Goal: Contribute content

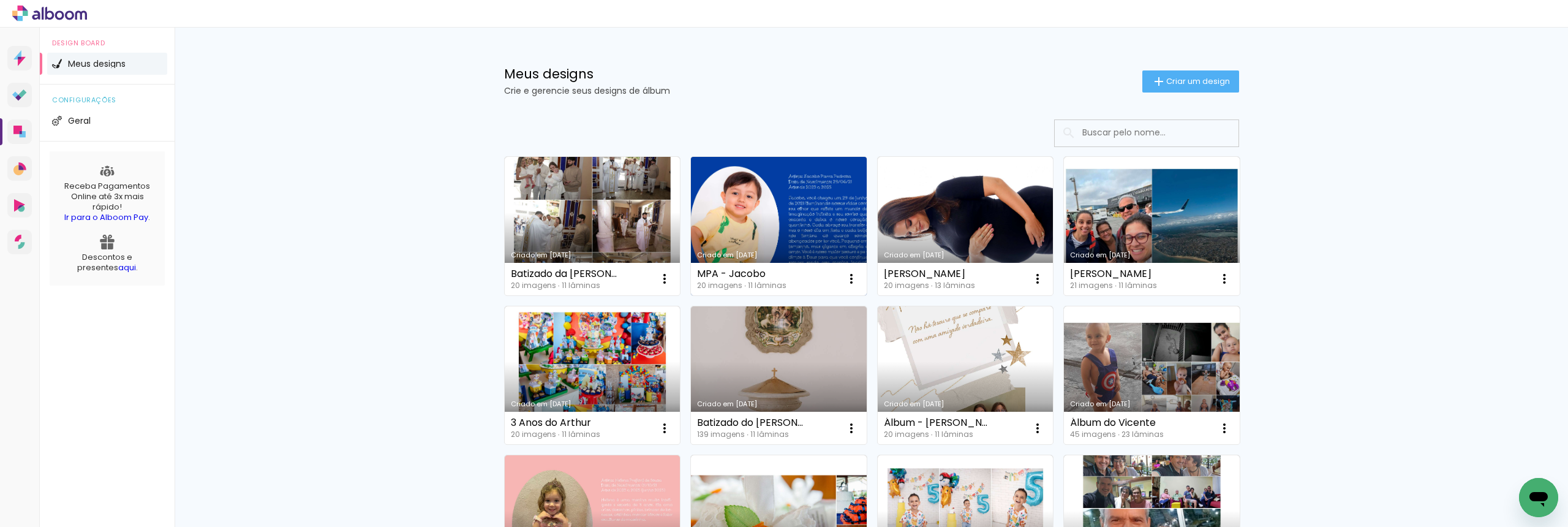
click at [772, 214] on link "Criado em [DATE]" at bounding box center [779, 226] width 176 height 138
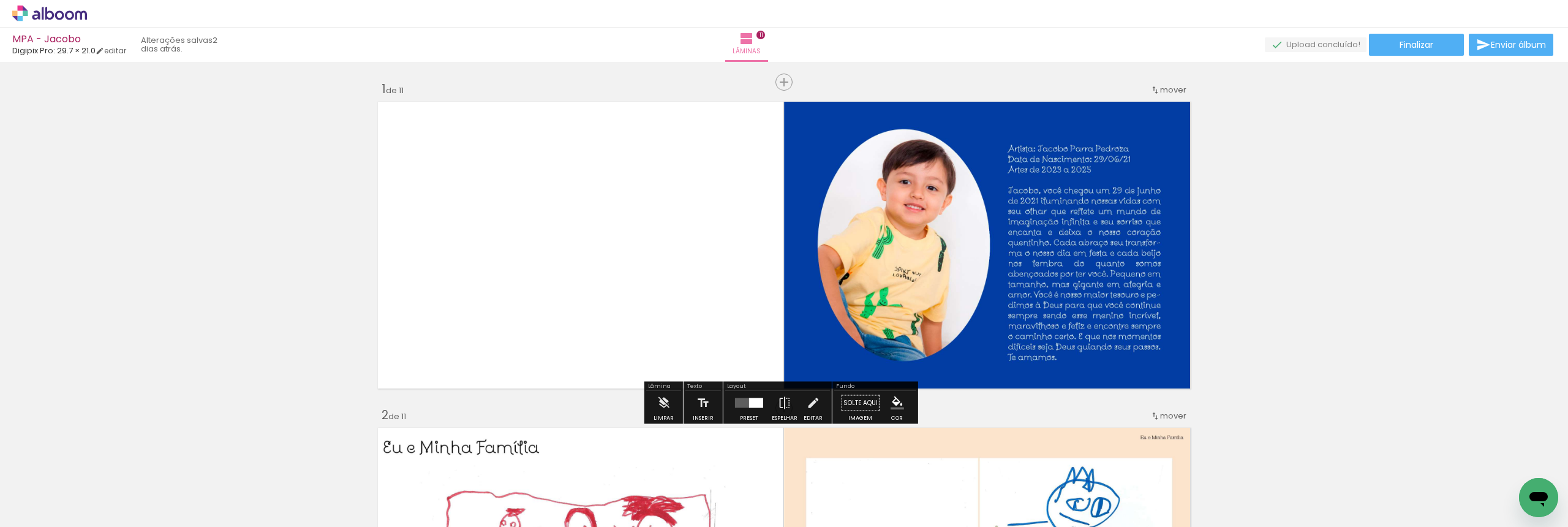
click at [51, 516] on span "Adicionar Fotos" at bounding box center [43, 510] width 37 height 14
click at [0, 0] on input "file" at bounding box center [0, 0] width 0 height 0
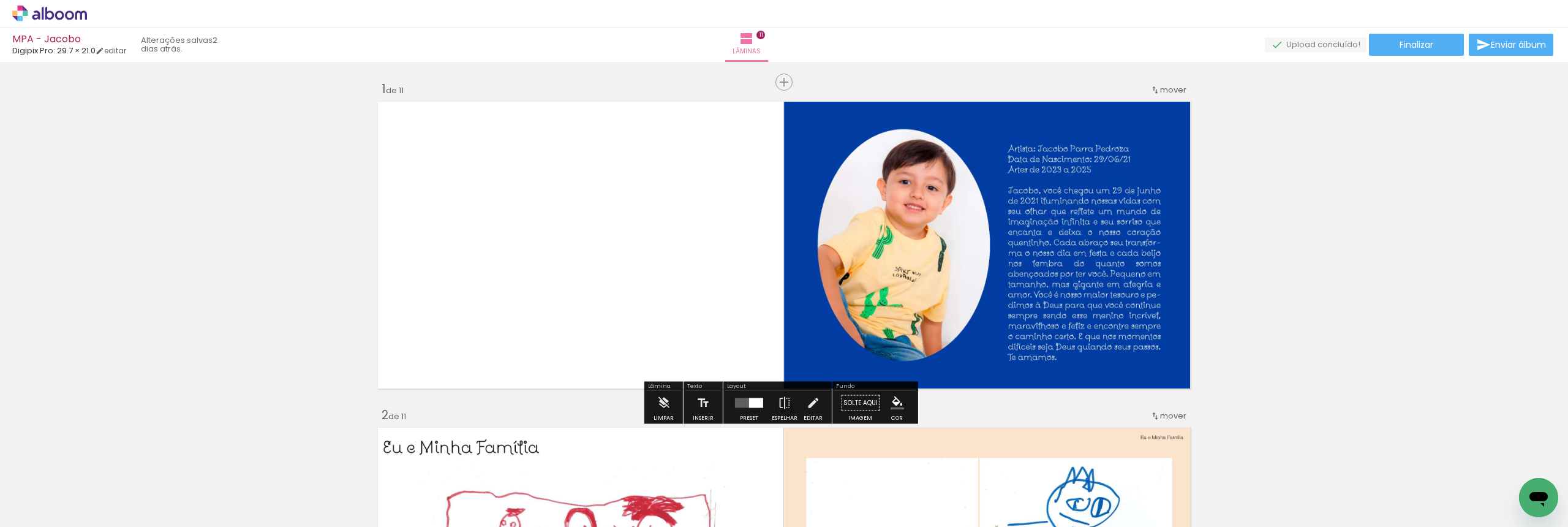
click at [54, 512] on span "Adicionar Fotos" at bounding box center [43, 510] width 37 height 14
click at [0, 0] on input "file" at bounding box center [0, 0] width 0 height 0
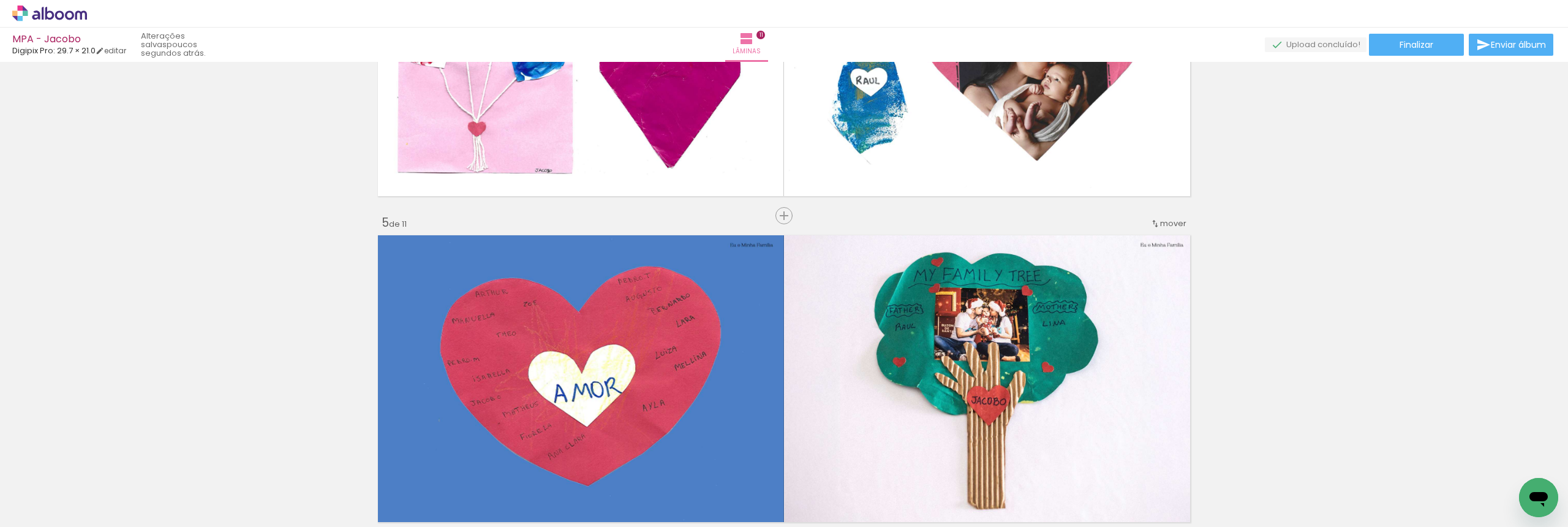
scroll to position [939, 0]
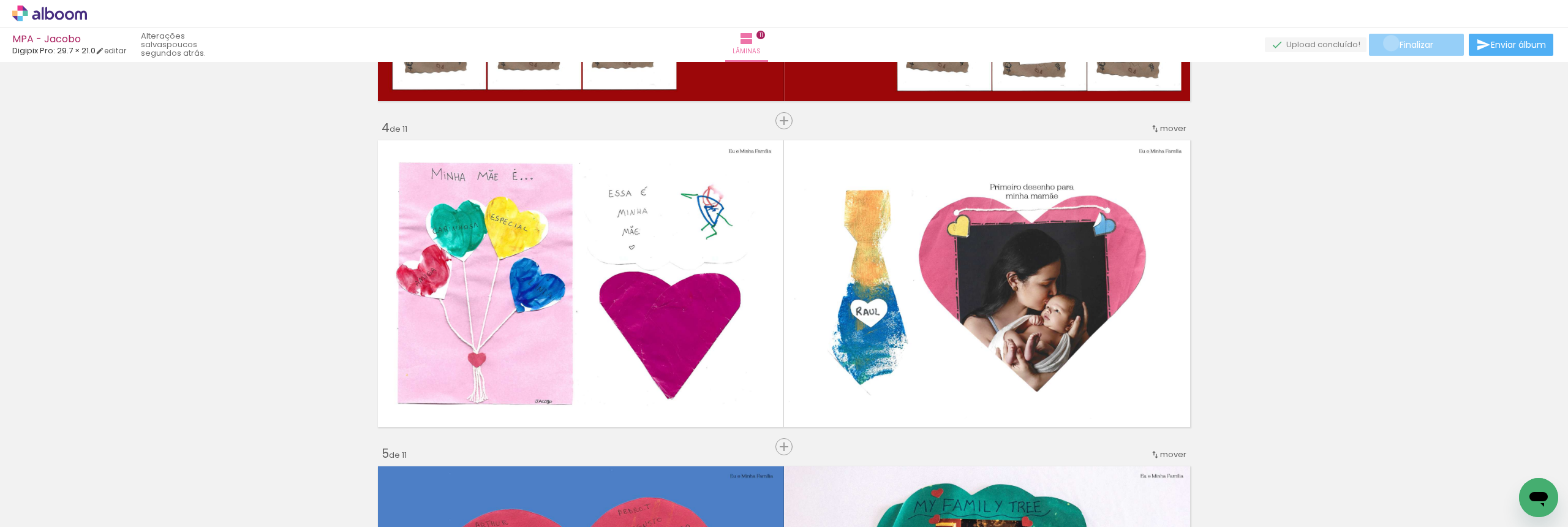
click at [1386, 43] on paper-button "Finalizar" at bounding box center [1416, 44] width 95 height 22
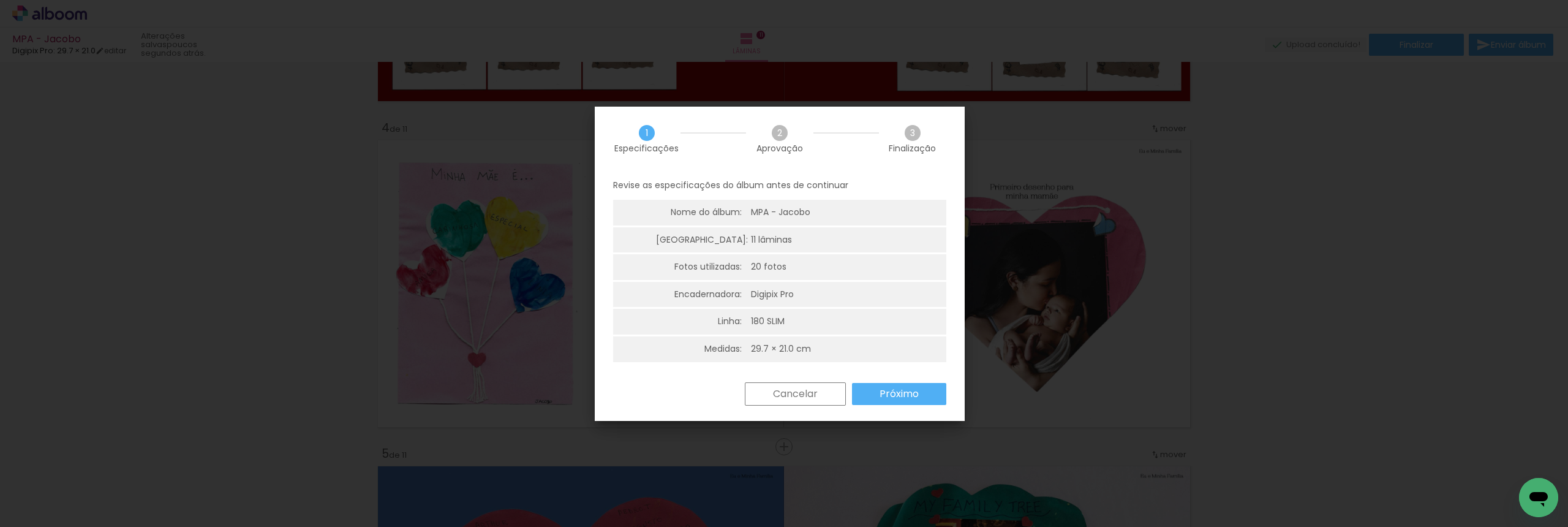
click at [0, 0] on slot "Próximo" at bounding box center [0, 0] width 0 height 0
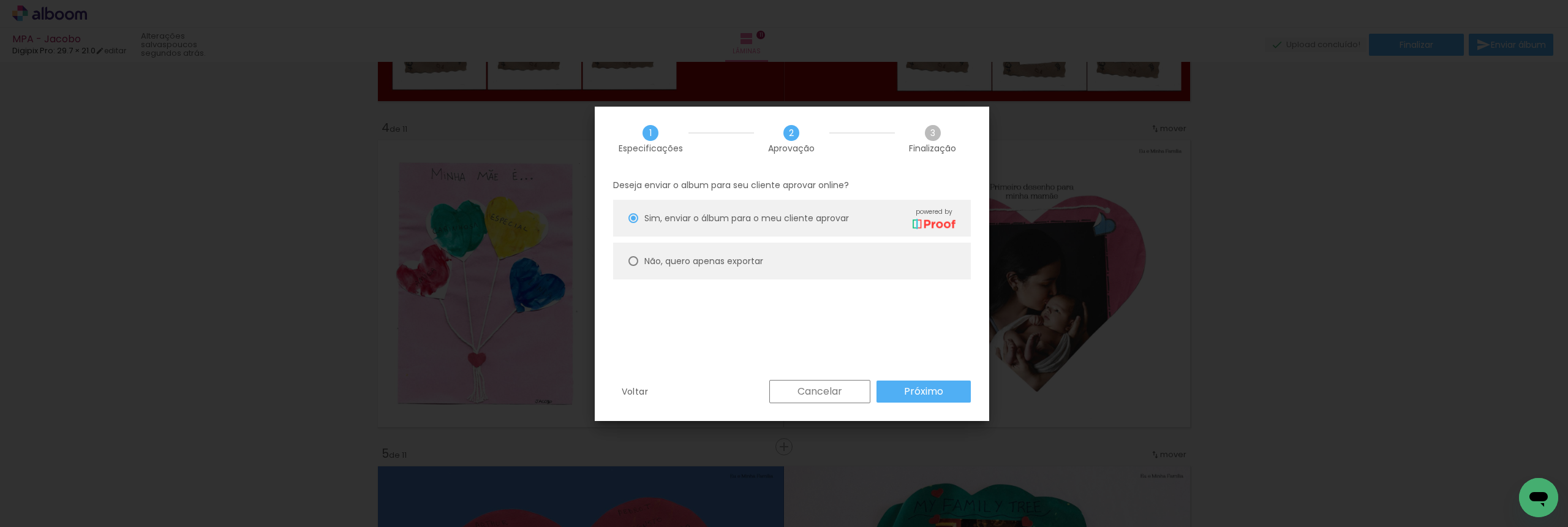
click at [912, 399] on paper-button "Próximo" at bounding box center [924, 391] width 94 height 22
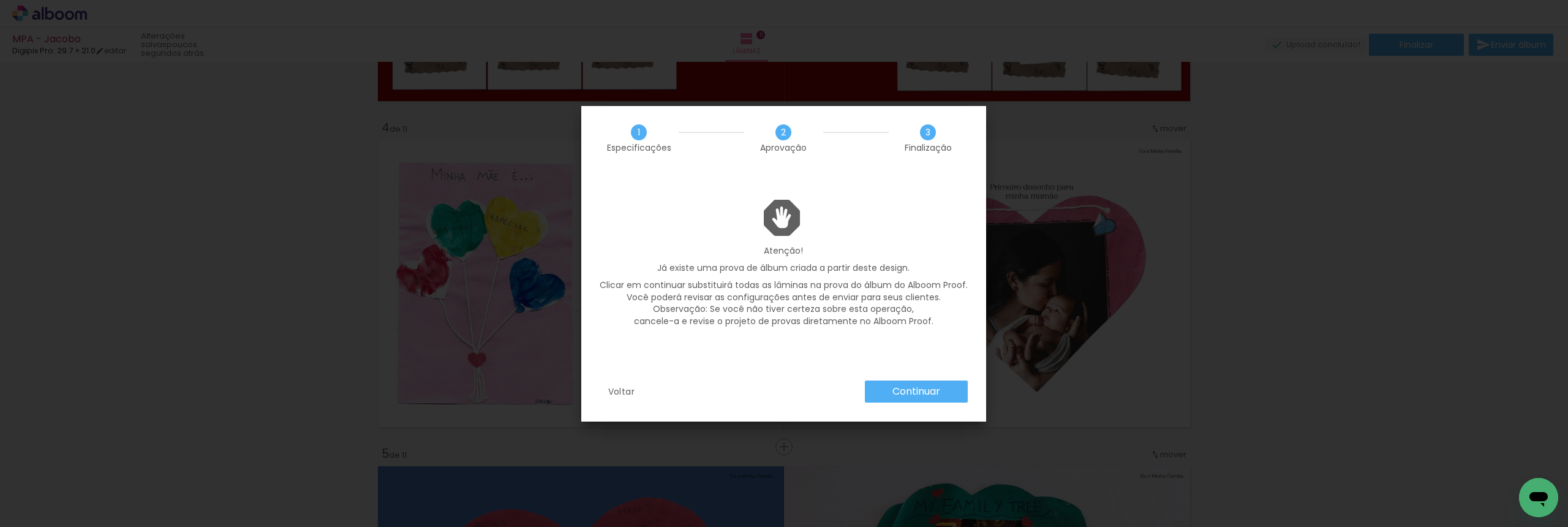
click at [911, 402] on paper-button "Continuar" at bounding box center [916, 391] width 103 height 22
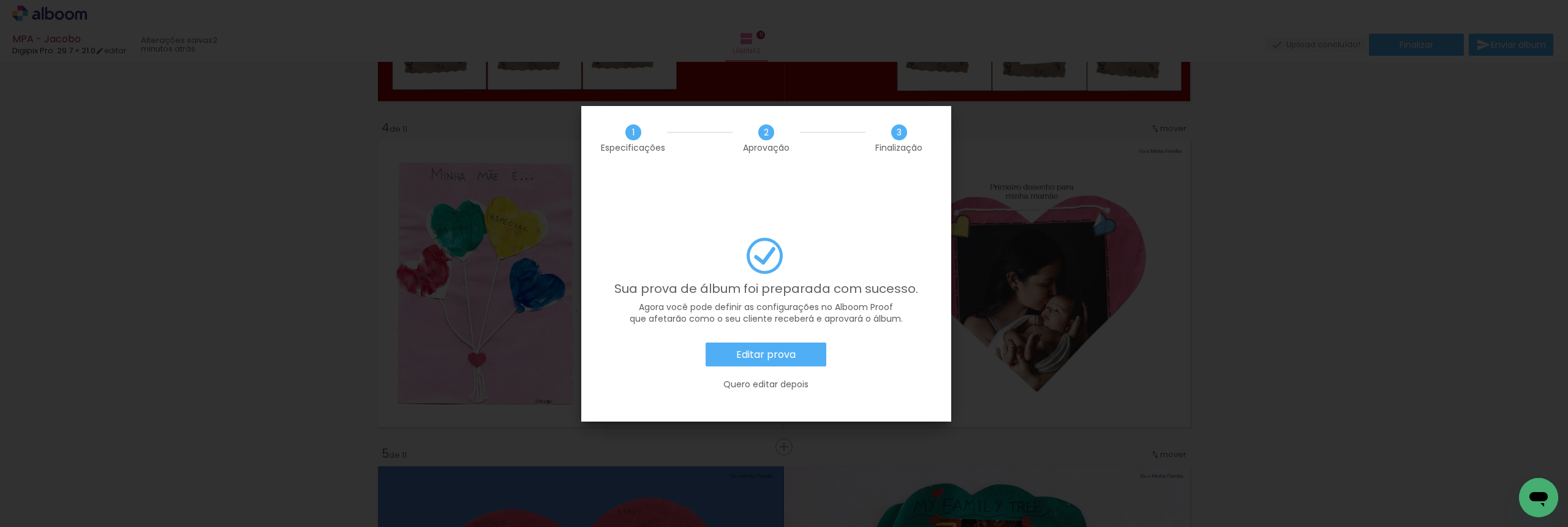
click at [0, 0] on slot "Editar prova" at bounding box center [0, 0] width 0 height 0
